Goal: Information Seeking & Learning: Learn about a topic

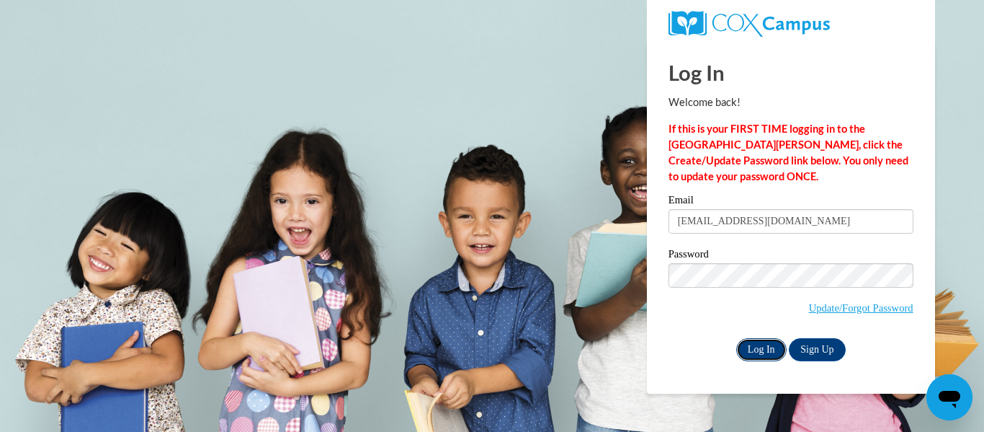
click at [774, 338] on input "Log In" at bounding box center [761, 349] width 50 height 23
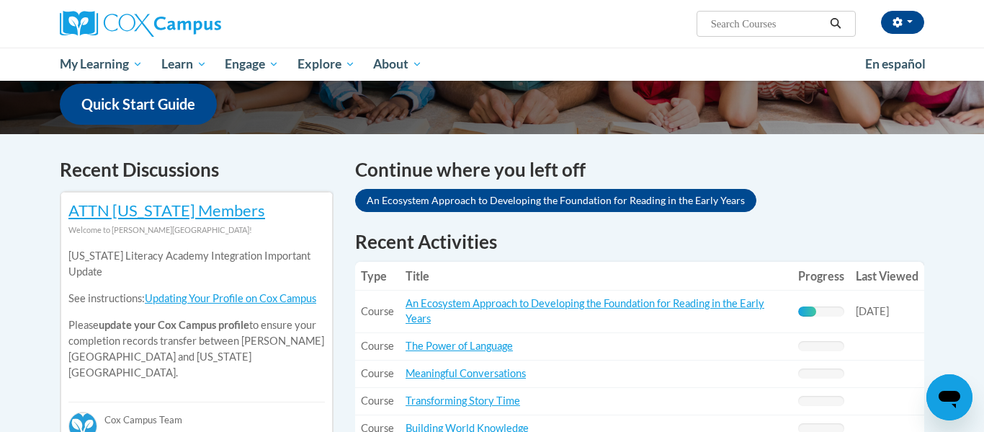
scroll to position [371, 0]
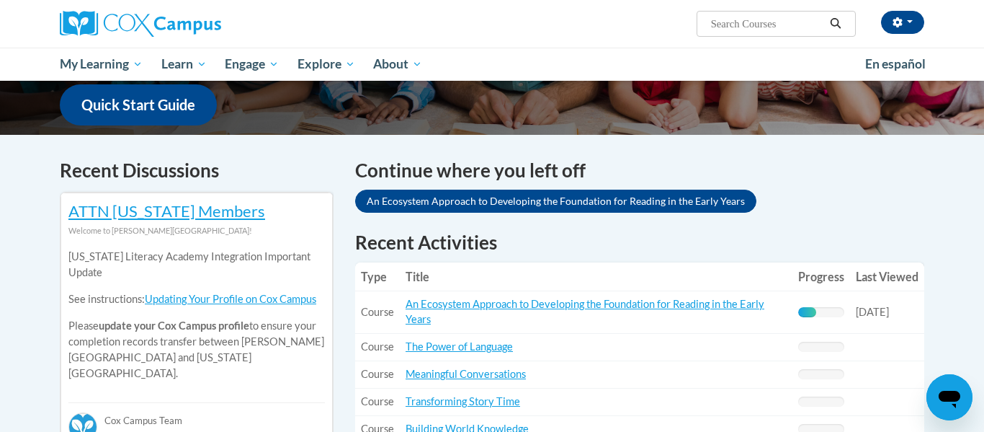
click at [477, 313] on td "Title: An Ecosystem Approach to Developing the Foundation for Reading in the Ea…" at bounding box center [596, 312] width 393 height 43
click at [421, 295] on td "Title: An Ecosystem Approach to Developing the Foundation for Reading in the Ea…" at bounding box center [596, 312] width 393 height 43
click at [409, 311] on td "Title: An Ecosystem Approach to Developing the Foundation for Reading in the Ea…" at bounding box center [596, 312] width 393 height 43
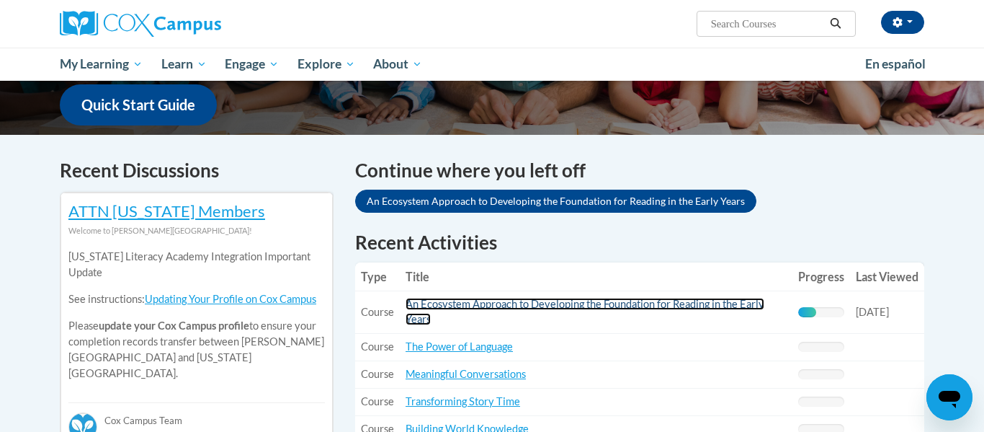
click at [433, 303] on link "An Ecosystem Approach to Developing the Foundation for Reading in the Early Yea…" at bounding box center [585, 311] width 359 height 27
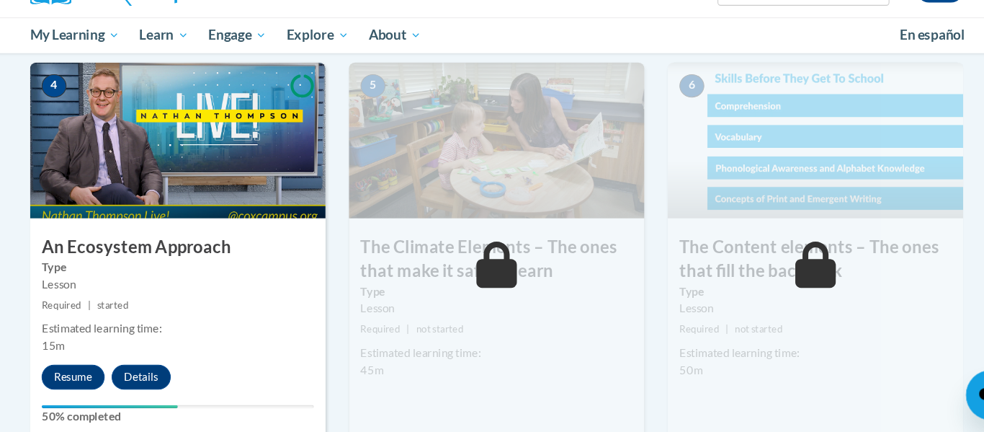
scroll to position [748, 0]
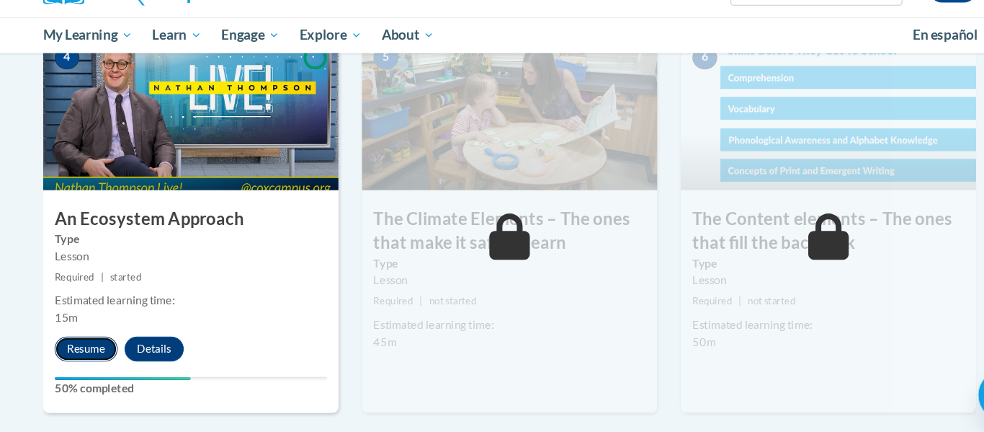
click at [92, 357] on button "Resume" at bounding box center [100, 354] width 58 height 23
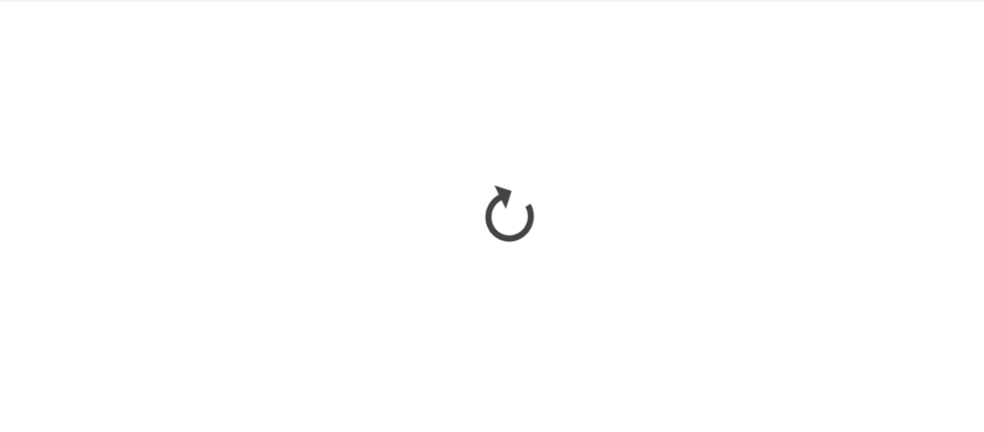
scroll to position [0, 0]
